Goal: Check status

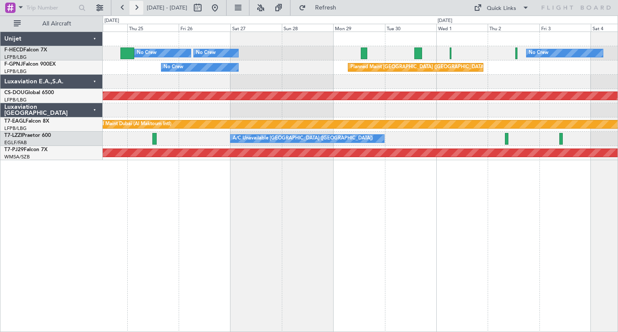
click at [134, 6] on button at bounding box center [136, 8] width 14 height 14
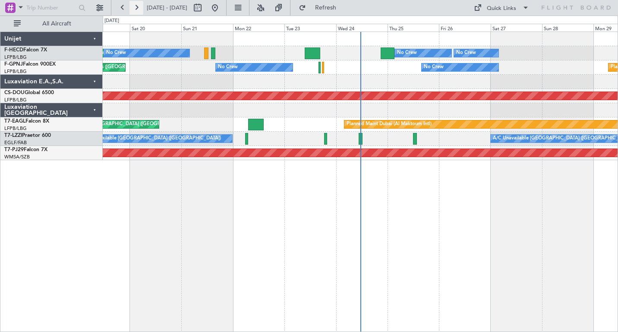
click at [135, 6] on button at bounding box center [136, 8] width 14 height 14
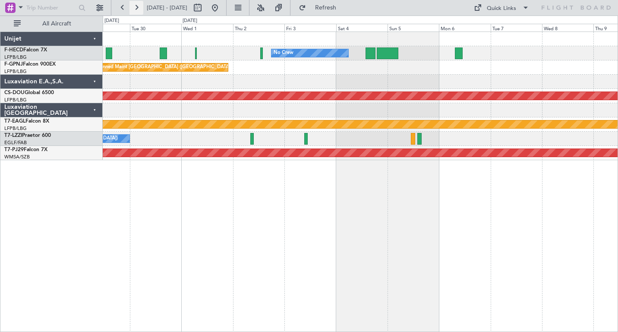
click at [135, 6] on button at bounding box center [136, 8] width 14 height 14
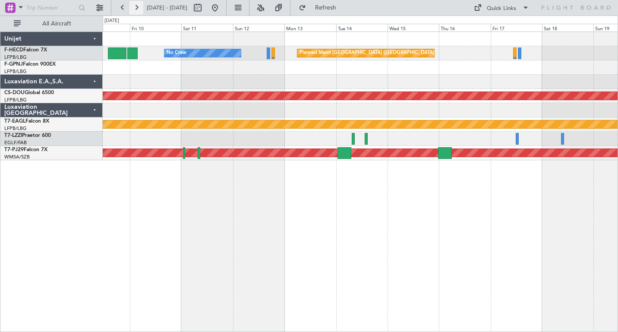
click at [135, 6] on button at bounding box center [136, 8] width 14 height 14
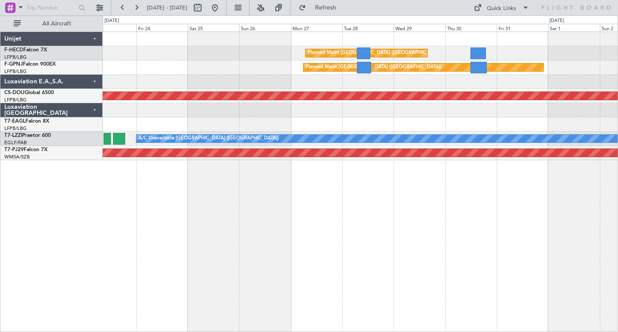
click at [378, 84] on div at bounding box center [360, 82] width 515 height 14
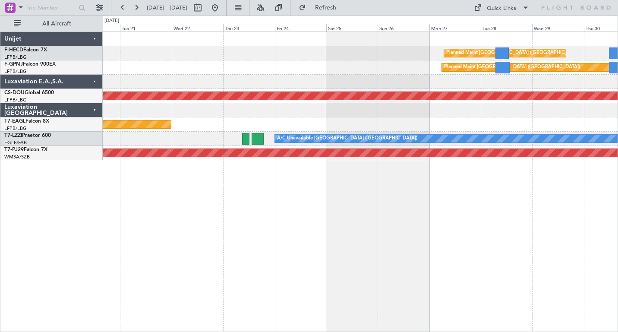
click at [433, 73] on div "Planned Maint [GEOGRAPHIC_DATA] ([GEOGRAPHIC_DATA])" at bounding box center [360, 67] width 515 height 14
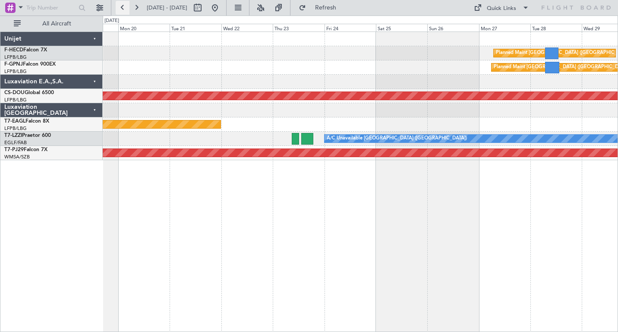
click at [121, 6] on button at bounding box center [123, 8] width 14 height 14
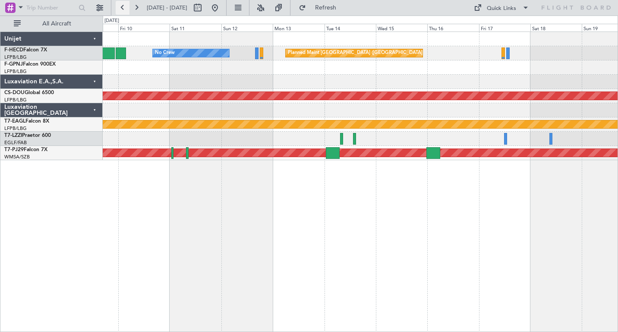
click at [121, 6] on button at bounding box center [123, 8] width 14 height 14
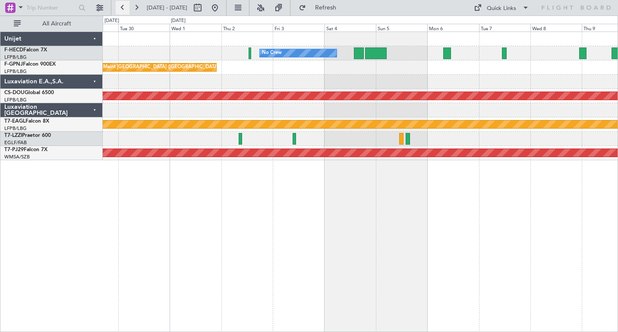
click at [121, 6] on button at bounding box center [123, 8] width 14 height 14
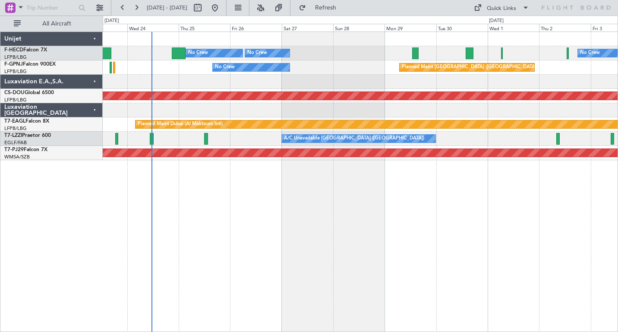
click at [277, 225] on div "Planned Maint Paris (Le Bourget) No Crew No Crew No Crew No Crew Planned Maint …" at bounding box center [360, 181] width 515 height 300
